Goal: Check status

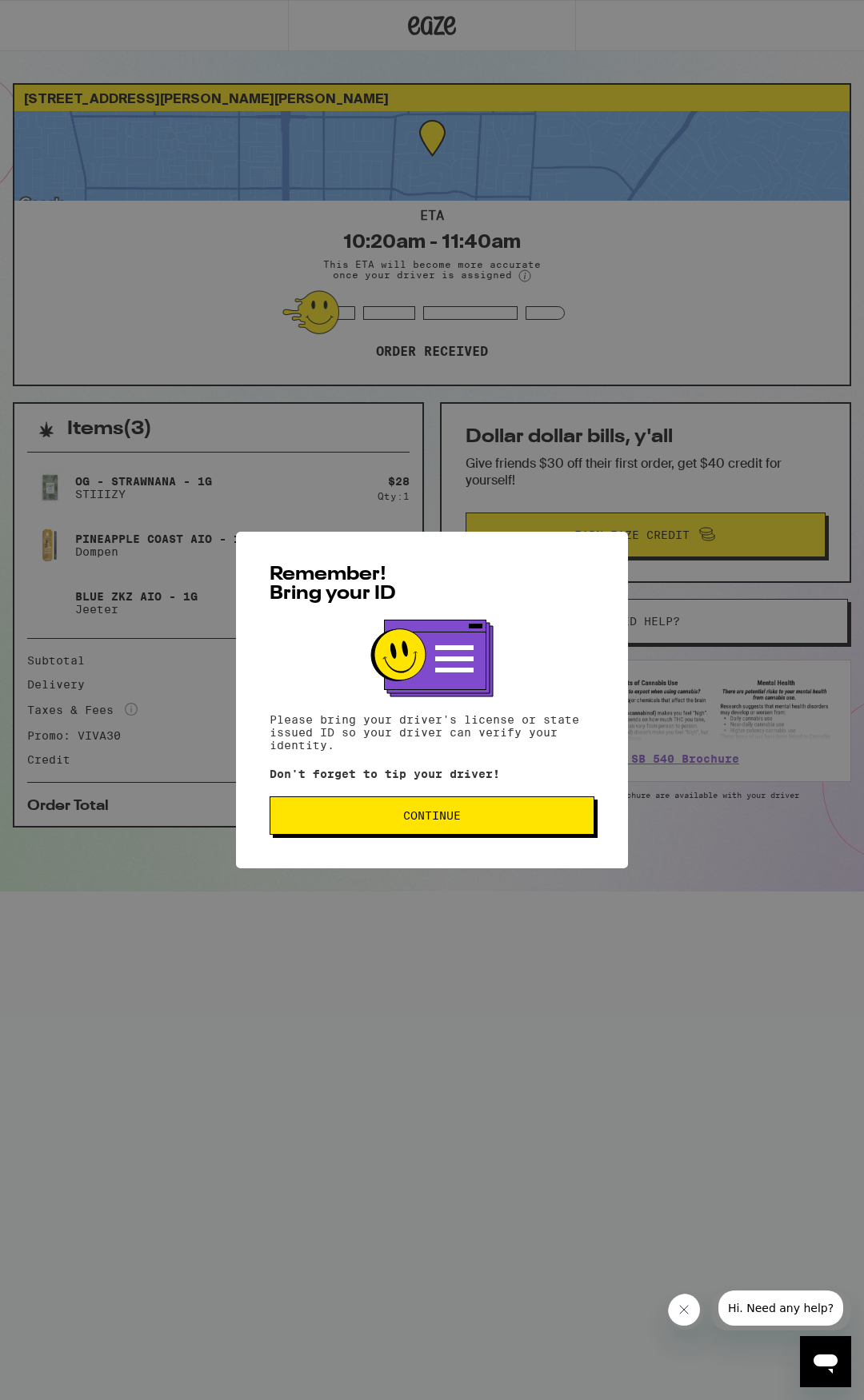
click at [499, 821] on span "Continue" at bounding box center [432, 815] width 298 height 11
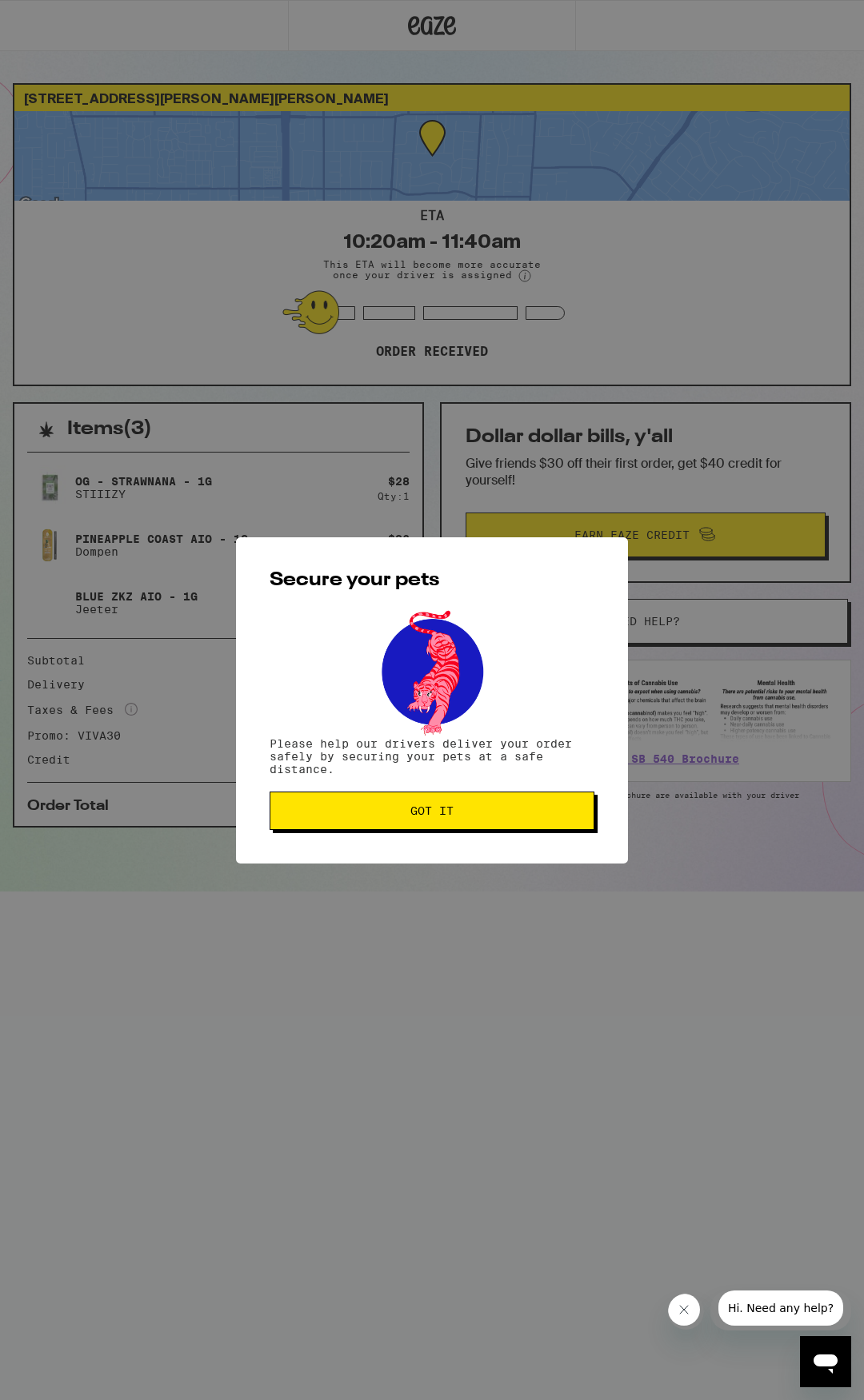
click at [453, 830] on button "Got it" at bounding box center [432, 810] width 325 height 38
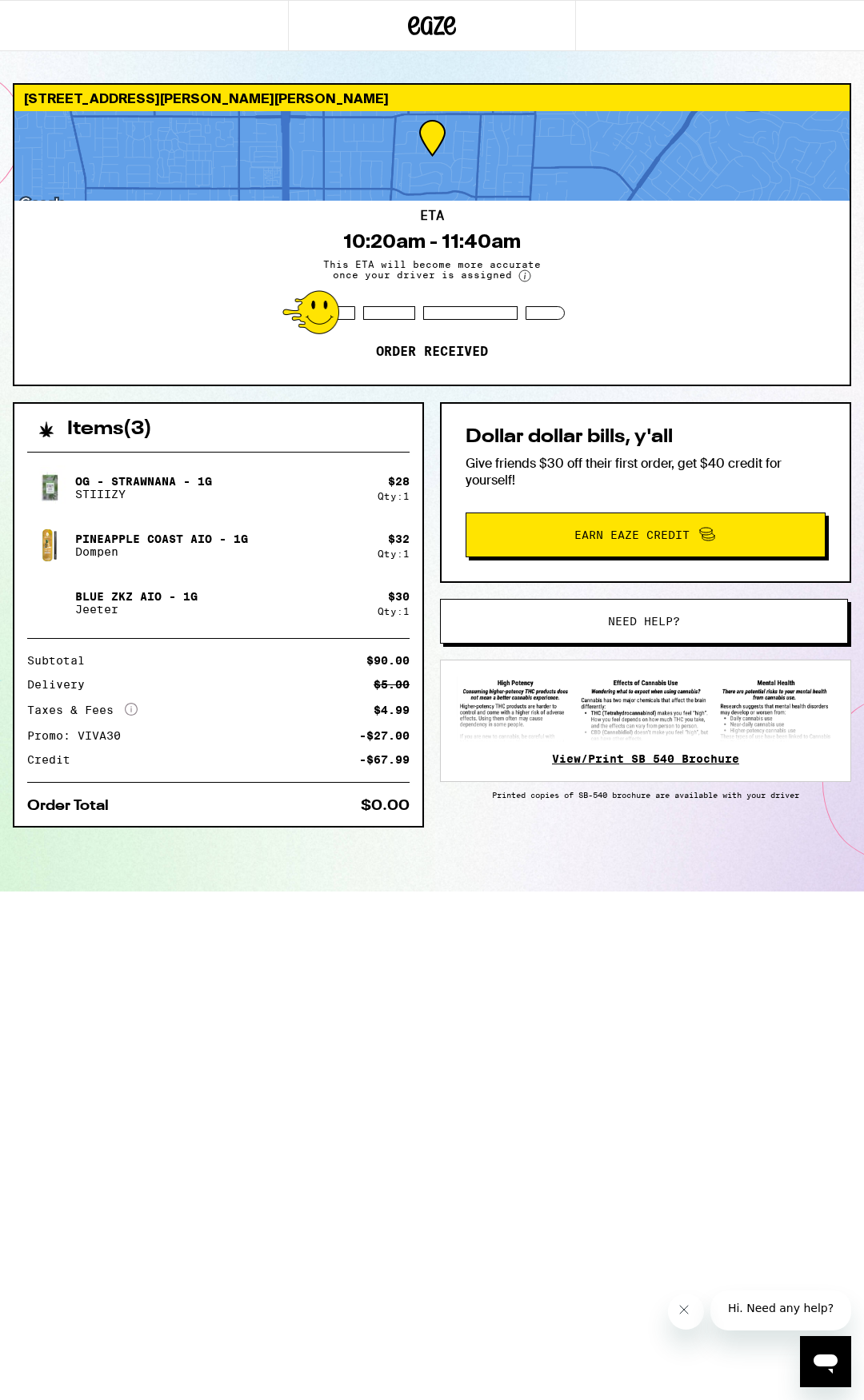
click at [714, 765] on link "View/Print SB 540 Brochure" at bounding box center [645, 758] width 187 height 13
click at [567, 765] on link "View/Print SB 540 Brochure" at bounding box center [645, 758] width 187 height 13
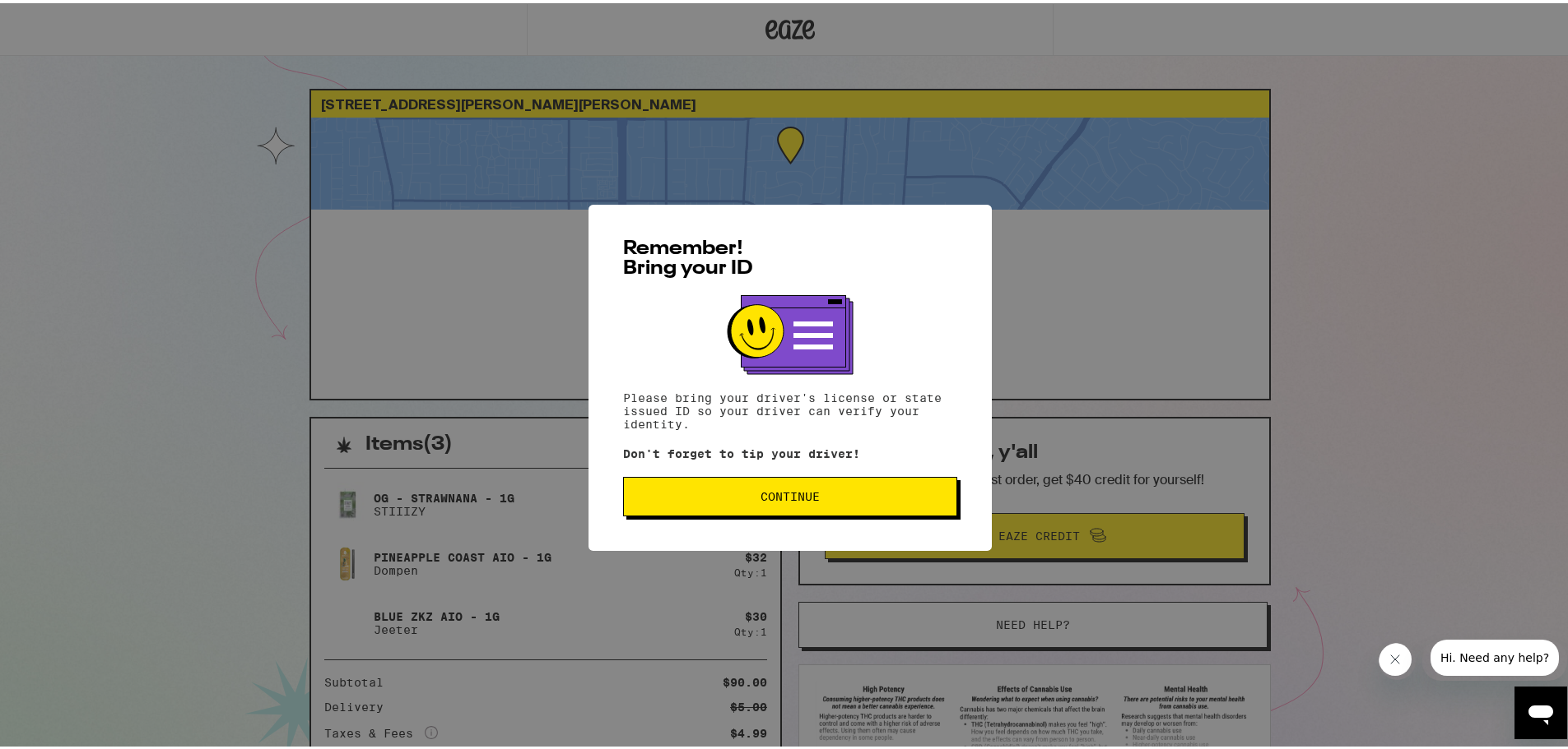
click at [897, 499] on span "Continue" at bounding box center [790, 493] width 306 height 11
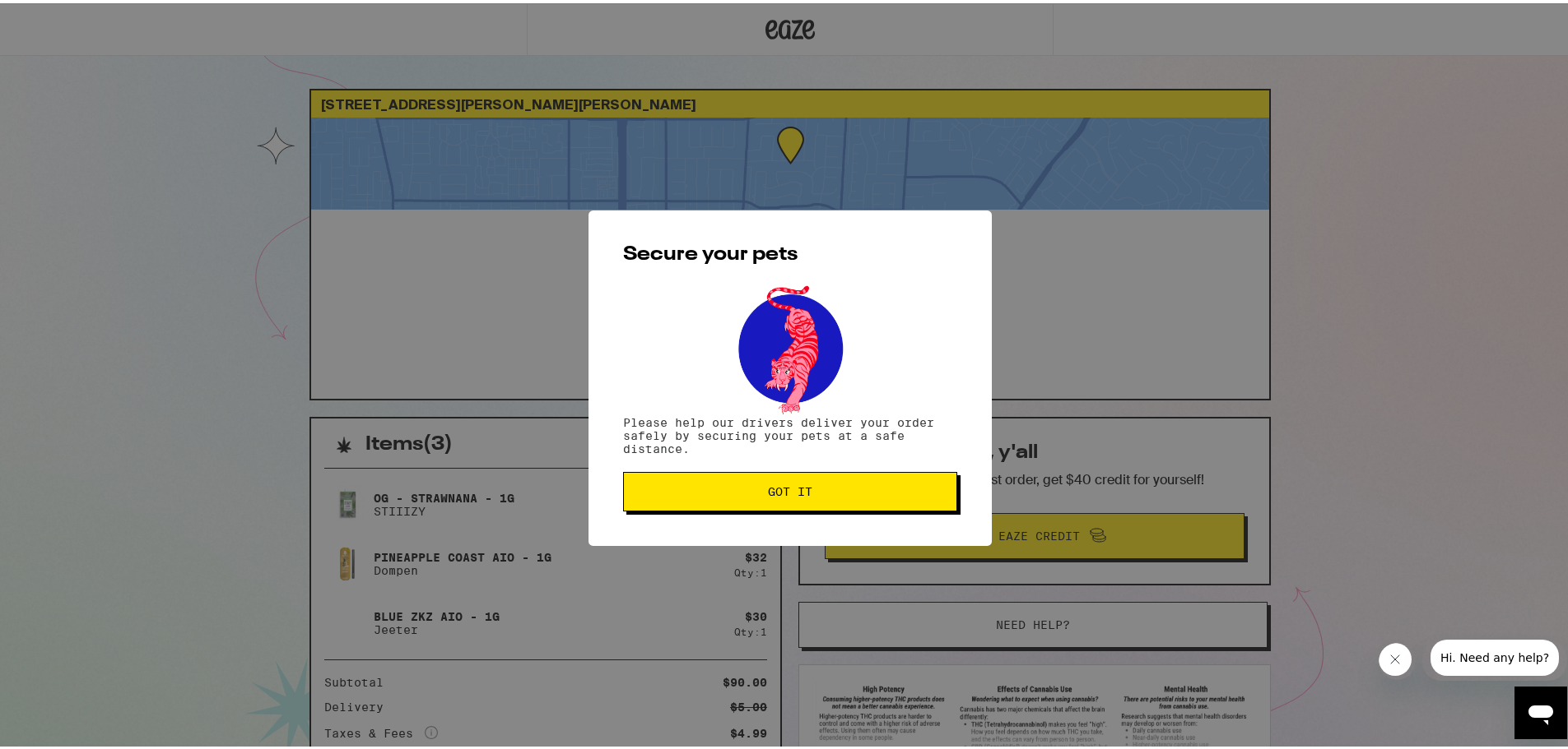
click at [896, 507] on button "Got it" at bounding box center [790, 489] width 334 height 39
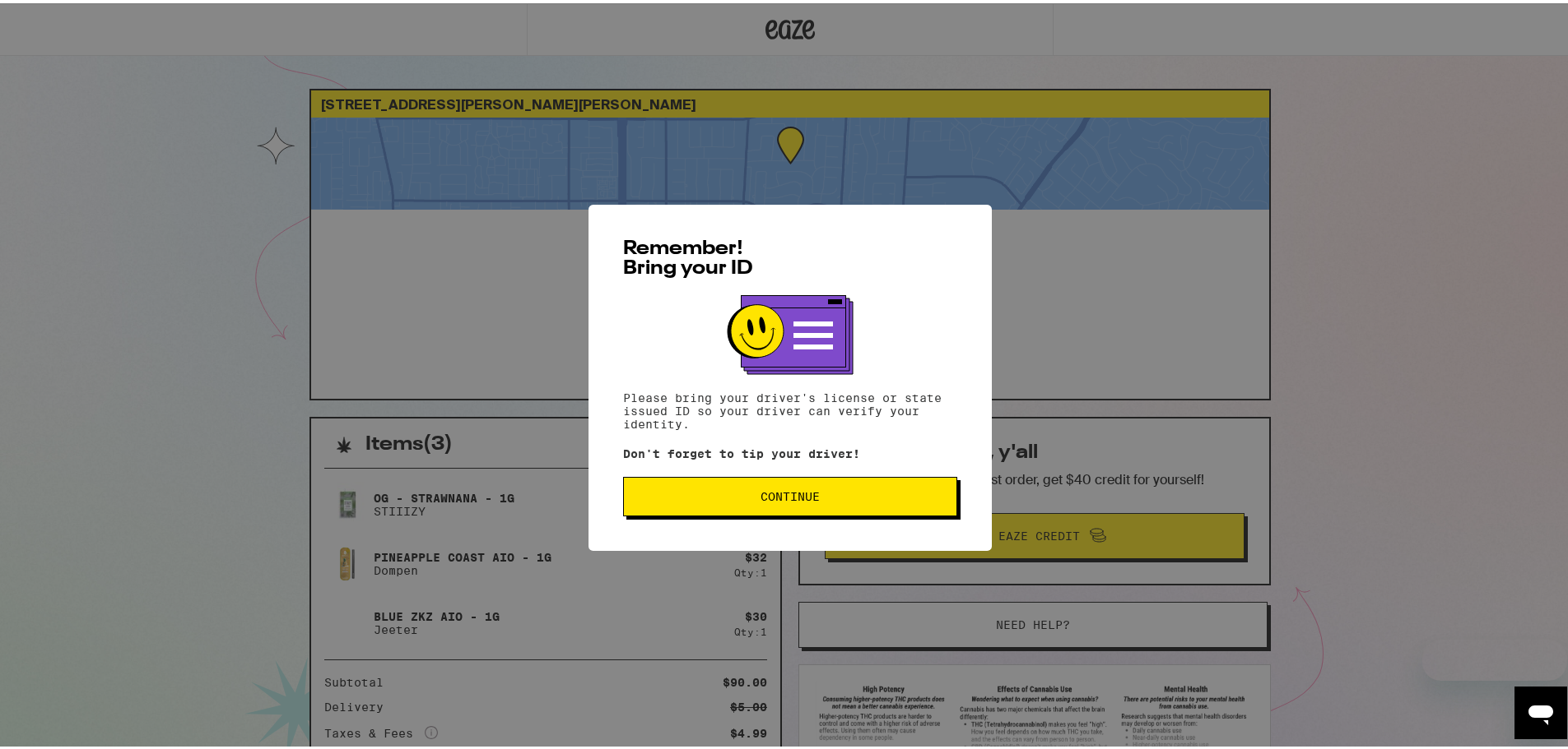
click at [708, 499] on span "Continue" at bounding box center [790, 493] width 306 height 11
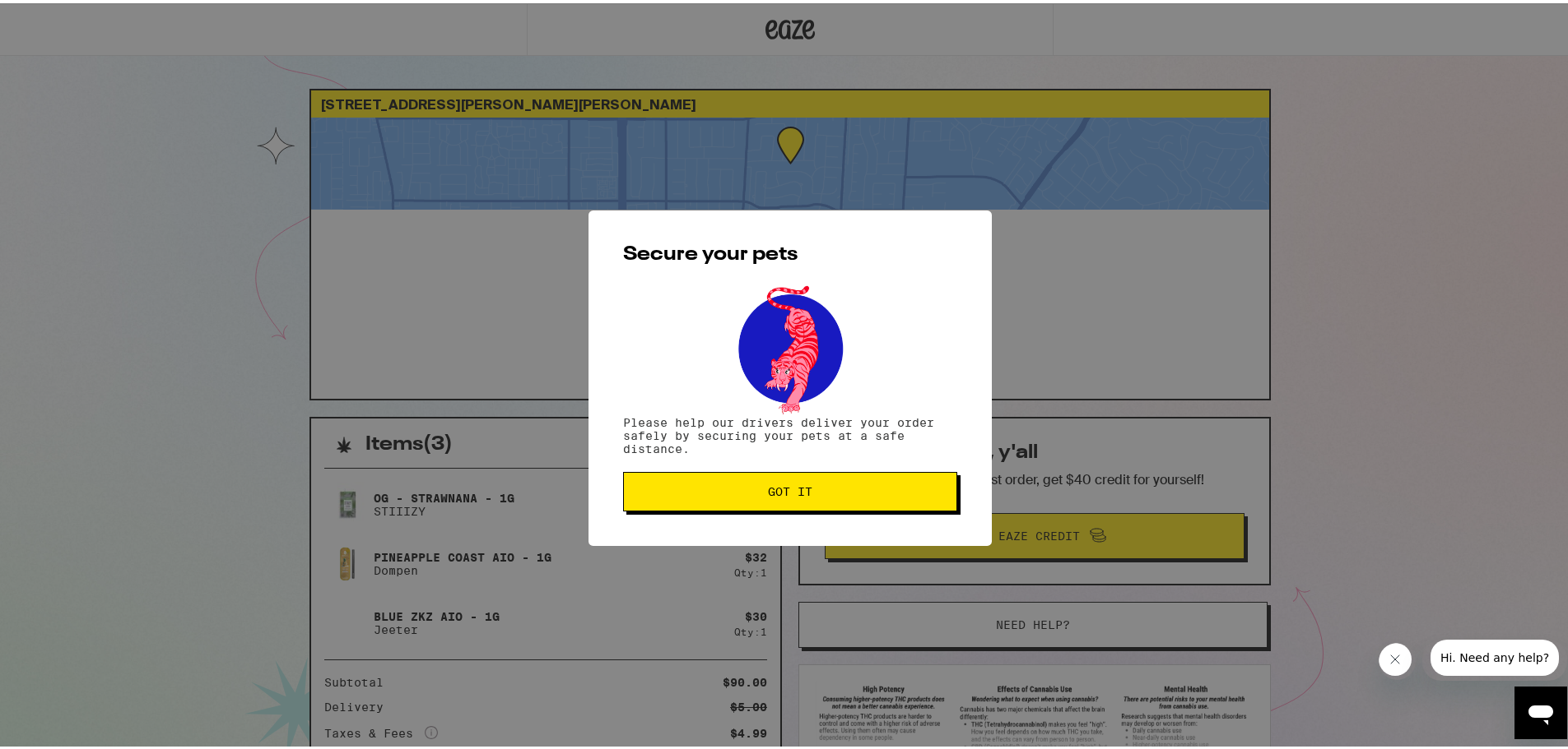
click at [712, 495] on span "Got it" at bounding box center [790, 488] width 306 height 11
